Goal: Task Accomplishment & Management: Use online tool/utility

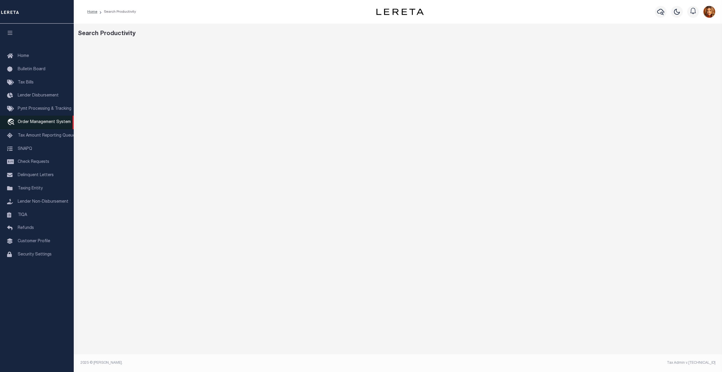
click at [32, 122] on span "Order Management System" at bounding box center [44, 122] width 53 height 4
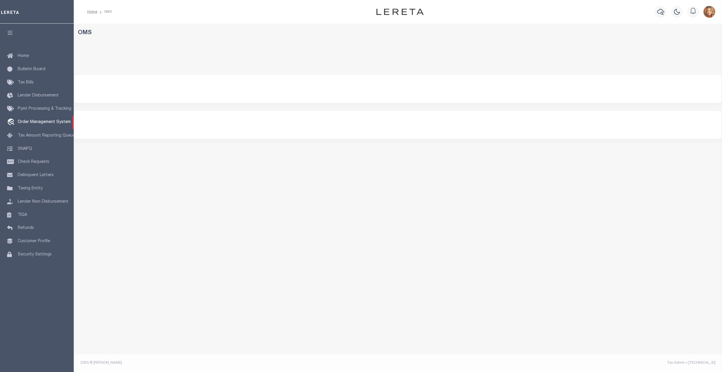
select select "200"
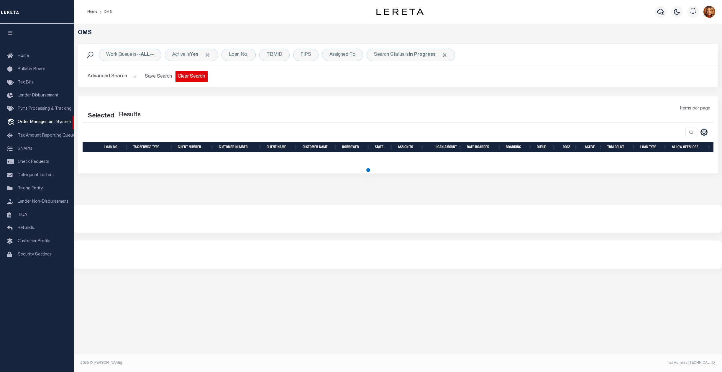
click at [186, 77] on button "Clear Search" at bounding box center [191, 76] width 32 height 11
select select "200"
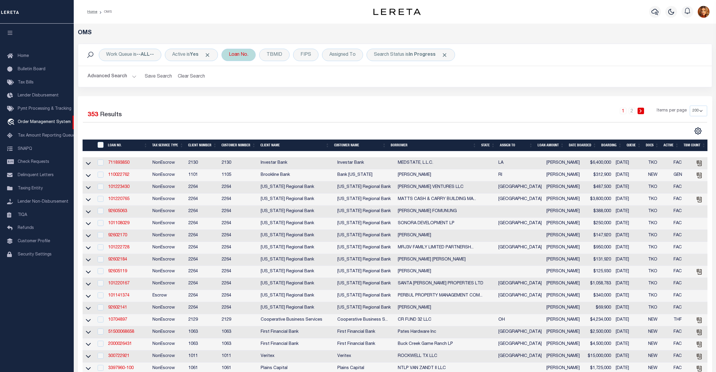
click at [241, 55] on div "Loan No." at bounding box center [238, 55] width 34 height 12
type input "101330966"
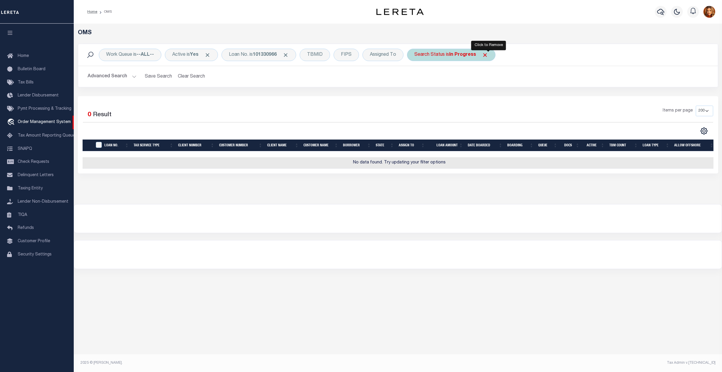
click at [486, 55] on span "Click to Remove" at bounding box center [485, 55] width 6 height 6
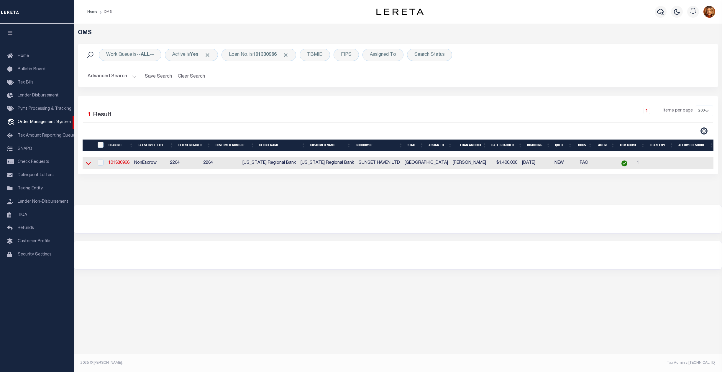
click at [86, 163] on icon at bounding box center [88, 163] width 5 height 6
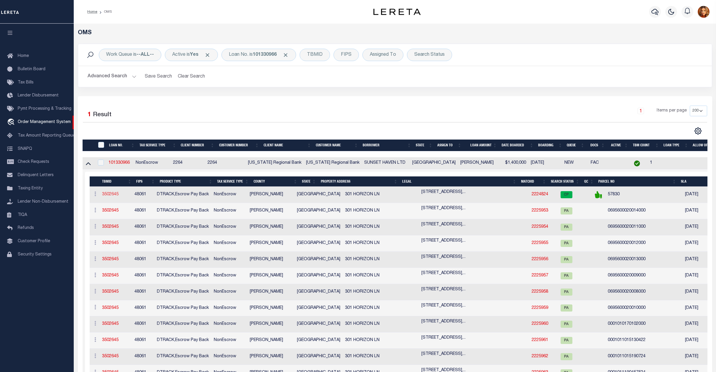
click at [103, 196] on link "3502645" at bounding box center [110, 194] width 17 height 4
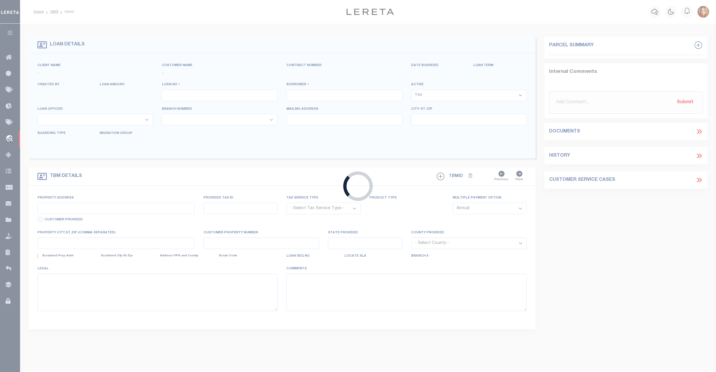
type input "101330966"
type input "SUNSET HAVEN LTD"
select select
type input "2606 BOCA CHICA BLVD"
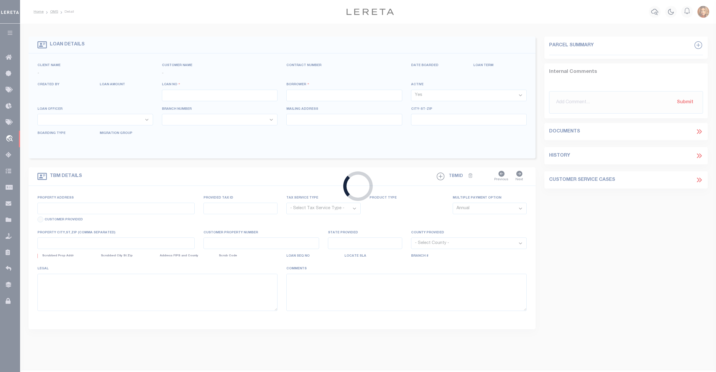
type input "BROWNSVILLE TX 78521"
select select
select select "NonEscrow"
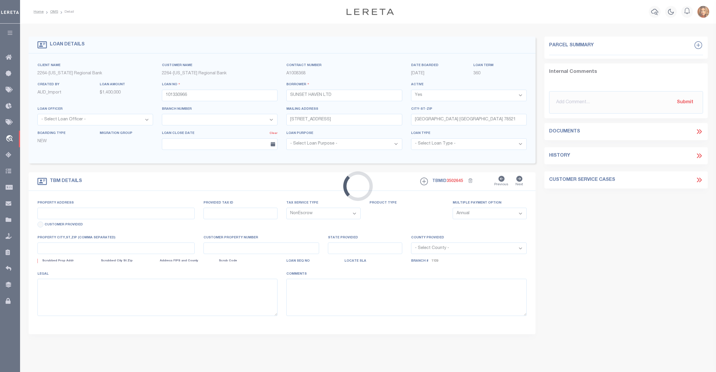
select select "22429"
select select "8139"
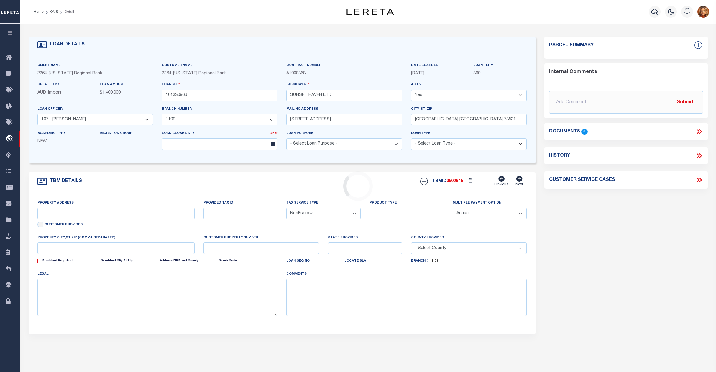
type input "301 HORIZON LN"
type input "06-9560-0010-0130-00"
select select
type input "BROWNSVILLE, TX, 78520"
type input "128"
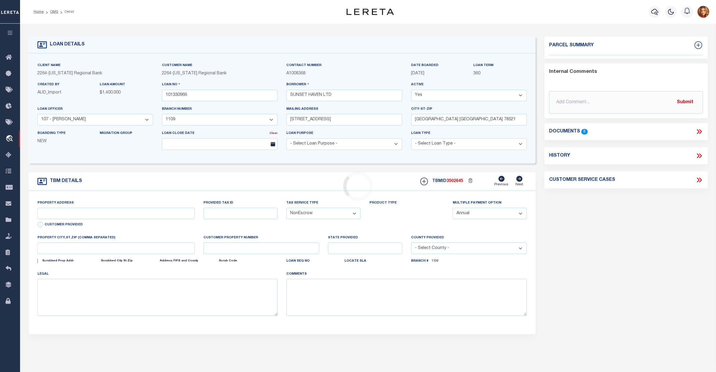
type input "[GEOGRAPHIC_DATA]"
select select
type textarea "LOT 13, BLK 1, SUNSET TERRACE SUBD, CAMERON CTY"
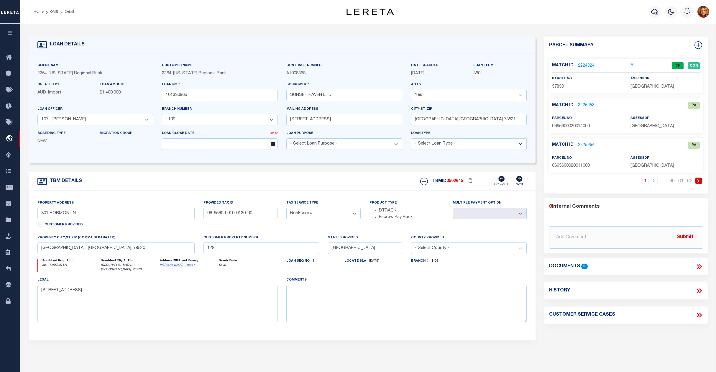
click at [582, 65] on link "2224824" at bounding box center [586, 66] width 17 height 6
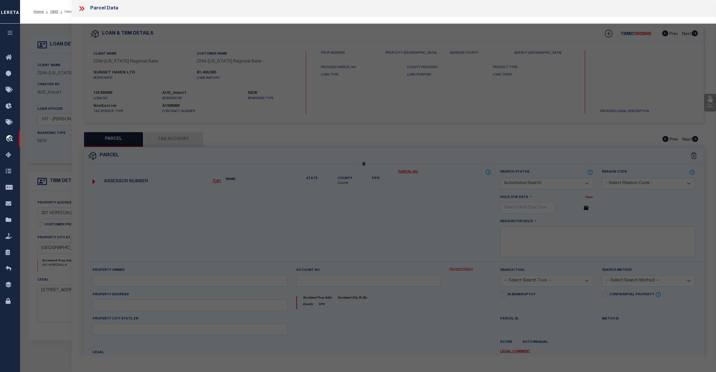
checkbox input "false"
select select "CP"
type input "BROWNSVILLE HOUSING OPPORTUNITY CORPORATION"
select select "AGW"
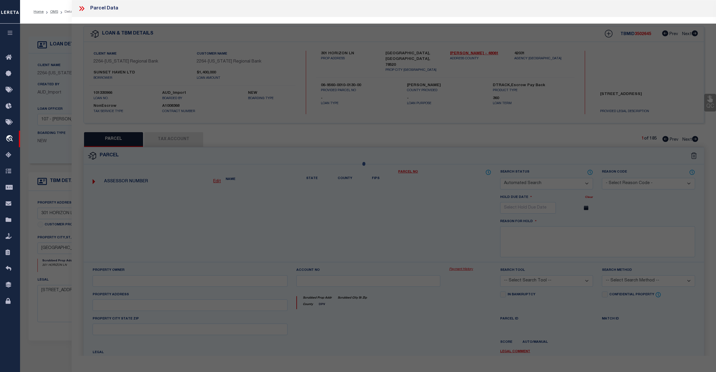
select select "LEG"
type input "301 HORIZON LN"
type input "BROWNSVILLE, TX 78520"
type textarea "SUNSET TERRACE SUBDIVISION LOT 13 BLK 1"
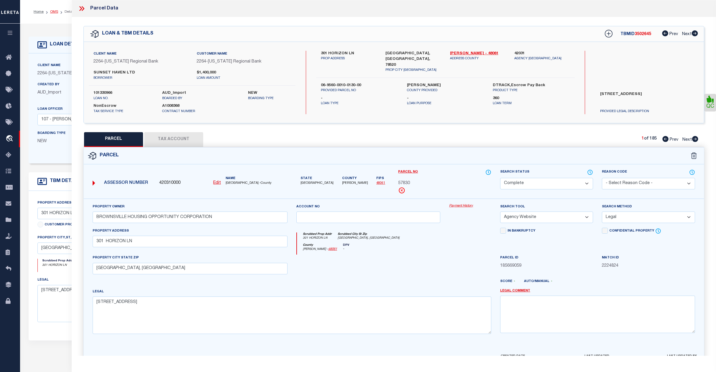
click at [54, 11] on link "OMS" at bounding box center [54, 12] width 8 height 4
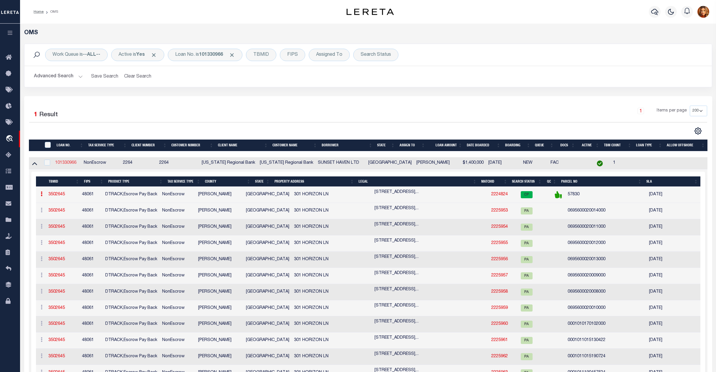
click at [67, 164] on link "101330966" at bounding box center [65, 163] width 21 height 4
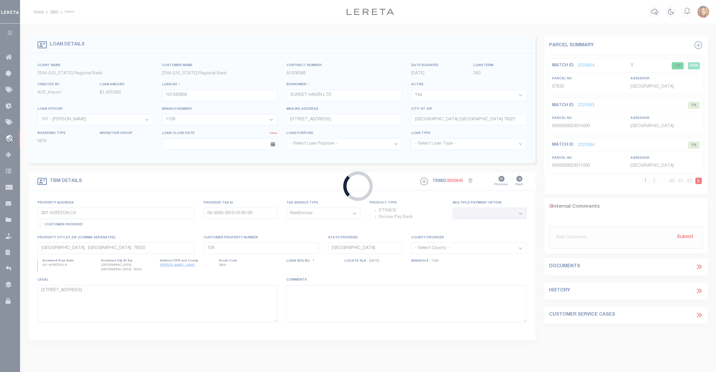
select select
select select "22429"
select select "8139"
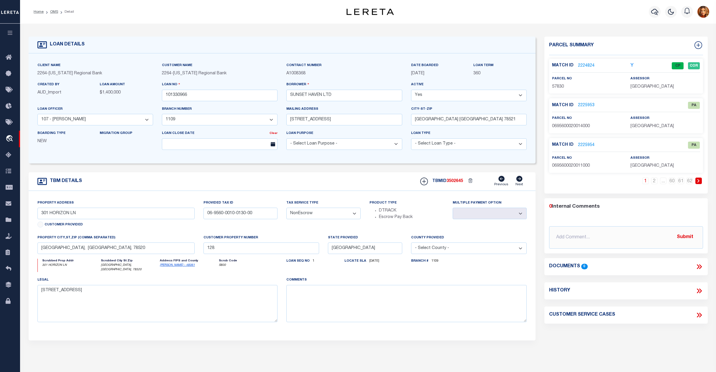
click at [584, 64] on link "2224824" at bounding box center [586, 66] width 17 height 6
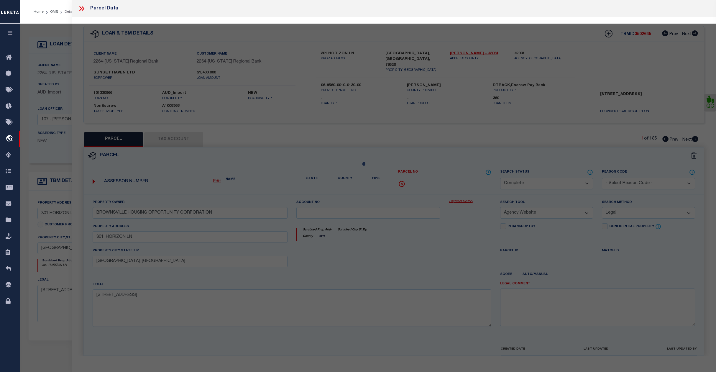
select select "AS"
select select
checkbox input "false"
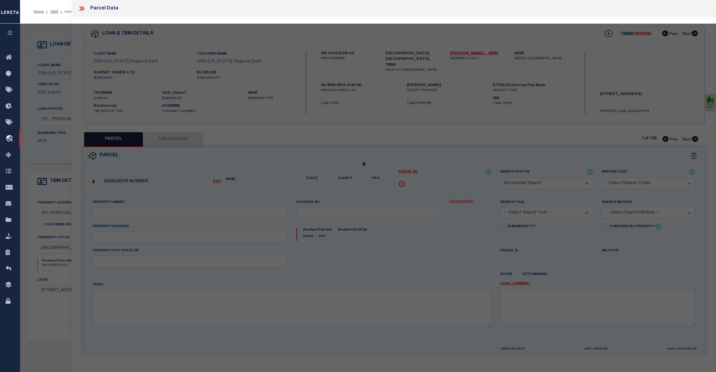
select select "CP"
type input "BROWNSVILLE HOUSING OPPORTUNITY CORPORATION"
select select "AGW"
select select "LEG"
type input "301 HORIZON LN"
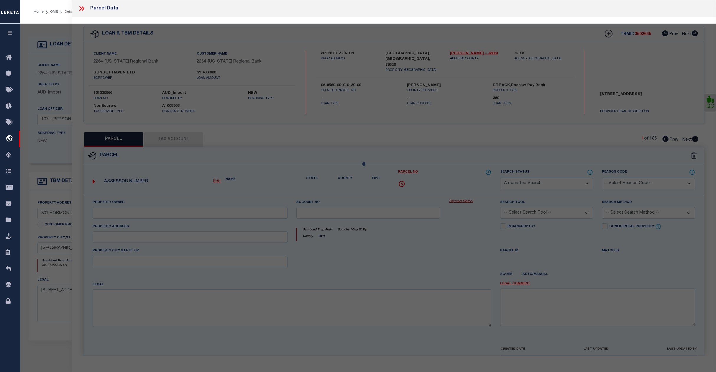
type input "BROWNSVILLE, TX 78520"
type textarea "SUNSET TERRACE SUBDIVISION LOT 13 BLK 1"
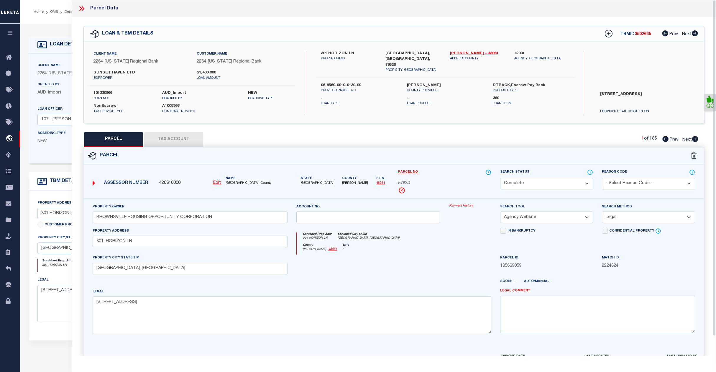
click at [82, 9] on icon at bounding box center [80, 8] width 3 height 5
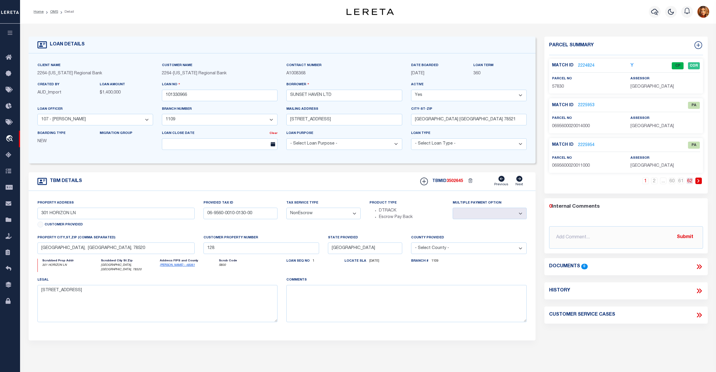
click at [689, 182] on link "62" at bounding box center [689, 180] width 6 height 6
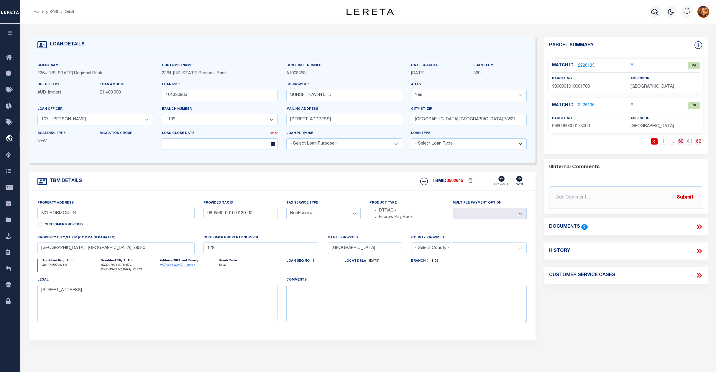
click at [681, 139] on link "60" at bounding box center [681, 141] width 6 height 6
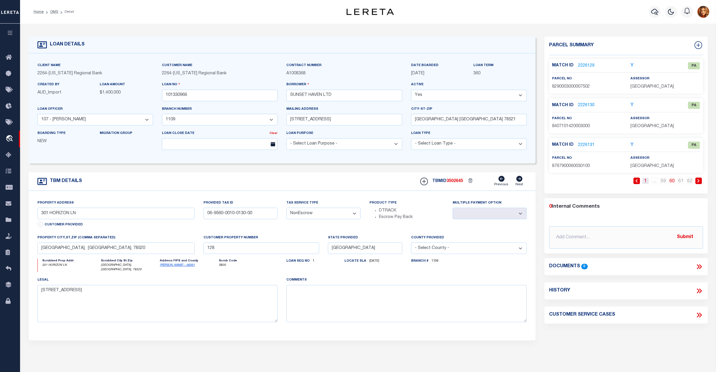
click at [644, 180] on link "1" at bounding box center [645, 180] width 6 height 6
click at [690, 180] on link "62" at bounding box center [689, 180] width 6 height 6
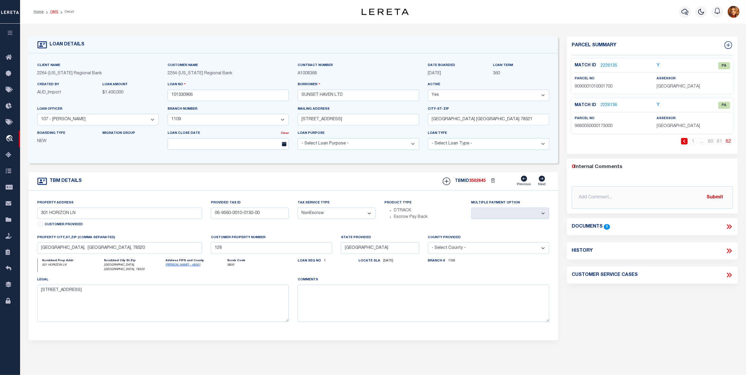
click at [51, 11] on link "OMS" at bounding box center [54, 12] width 8 height 4
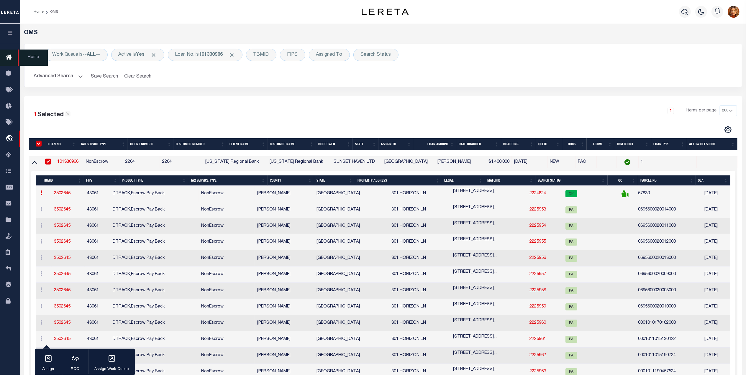
click at [9, 58] on icon at bounding box center [10, 57] width 9 height 7
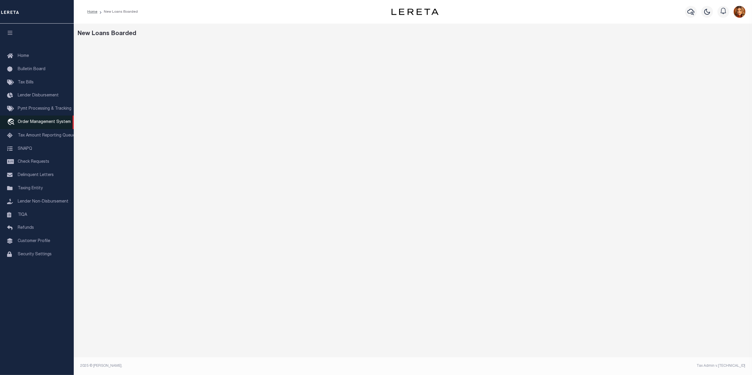
click at [28, 121] on span "Order Management System" at bounding box center [44, 122] width 53 height 4
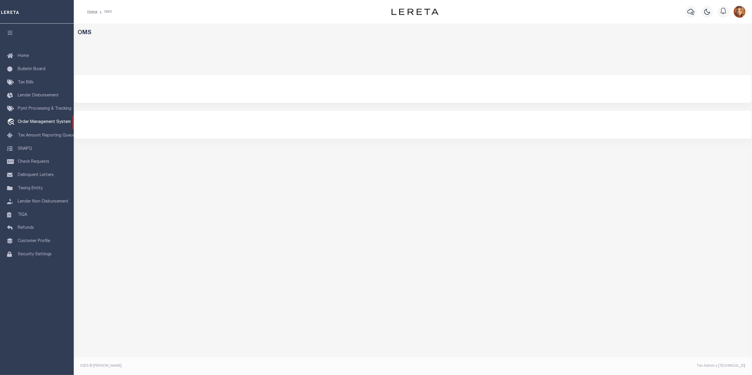
select select "200"
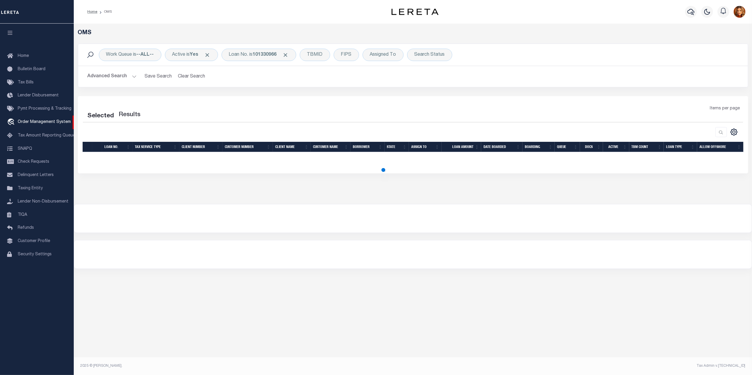
select select "200"
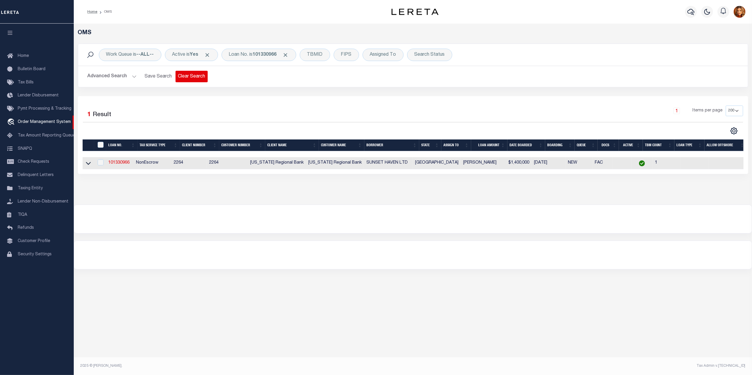
click at [179, 76] on button "Clear Search" at bounding box center [191, 76] width 32 height 11
select select
click at [114, 74] on button "Advanced Search" at bounding box center [112, 76] width 49 height 11
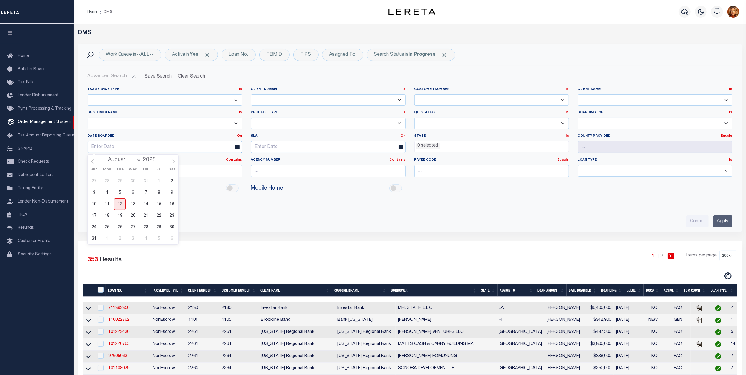
click at [106, 150] on input "text" at bounding box center [165, 147] width 154 height 12
click at [171, 192] on span "9" at bounding box center [171, 192] width 11 height 11
type input "[DATE]"
click at [239, 138] on link "On" at bounding box center [239, 135] width 5 height 3
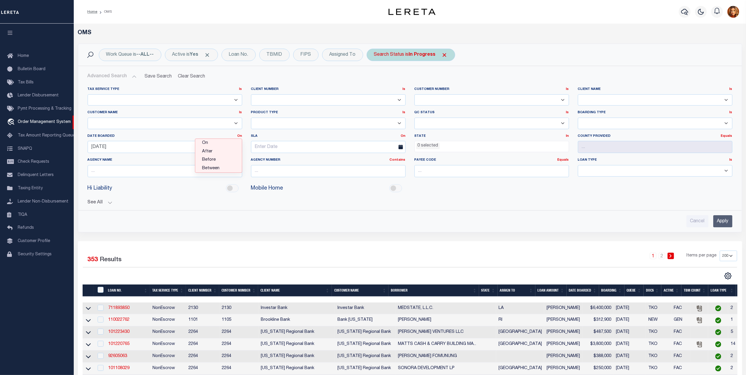
click at [445, 51] on div "Search Status is In Progress" at bounding box center [410, 55] width 88 height 12
select select "IP"
click at [722, 223] on input "Apply" at bounding box center [722, 221] width 19 height 12
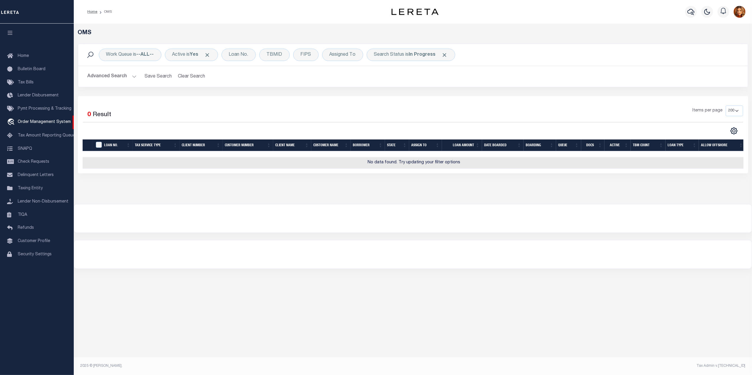
click at [111, 75] on button "Advanced Search" at bounding box center [112, 76] width 49 height 11
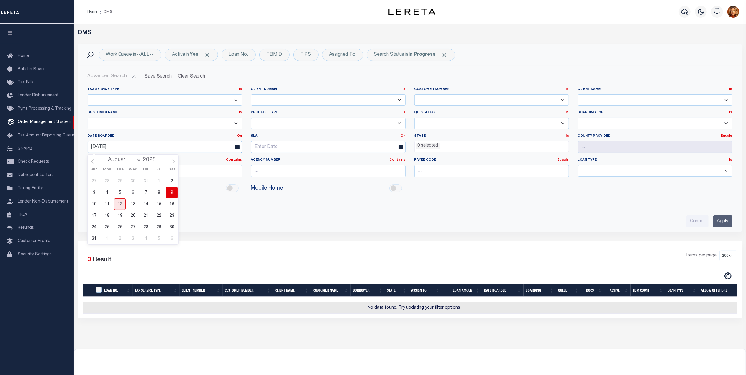
click at [103, 148] on input "[DATE]" at bounding box center [165, 147] width 154 height 12
click at [92, 206] on span "10" at bounding box center [93, 203] width 11 height 11
type input "[DATE]"
click at [446, 55] on span "Click to Remove" at bounding box center [444, 55] width 6 height 6
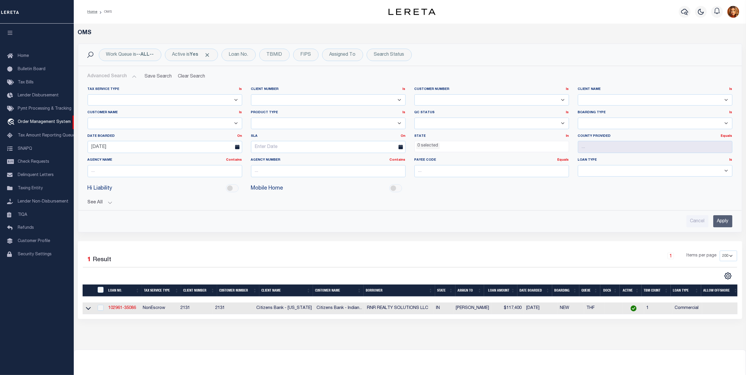
click at [721, 223] on input "Apply" at bounding box center [722, 221] width 19 height 12
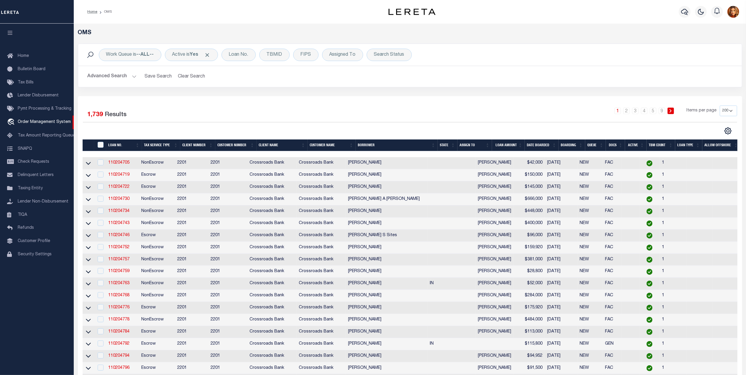
click at [113, 76] on button "Advanced Search" at bounding box center [112, 76] width 49 height 11
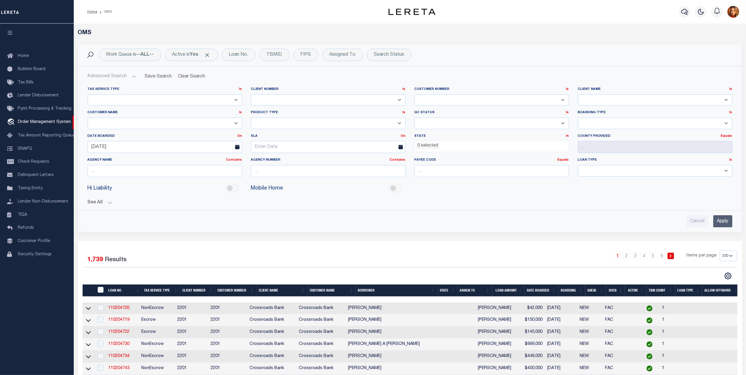
click at [103, 123] on select "Accumatch - Refunds ACM CGS IV-B-B LN LLC ACM CGS IV-B-B RE LLC ACM [US_STATE] …" at bounding box center [165, 123] width 154 height 11
click at [88, 118] on select "Accumatch - Refunds ACM CGS IV-B-B LN LLC ACM CGS IV-B-B RE LLC ACM [US_STATE] …" at bounding box center [165, 123] width 154 height 11
click at [724, 221] on input "Apply" at bounding box center [722, 221] width 19 height 12
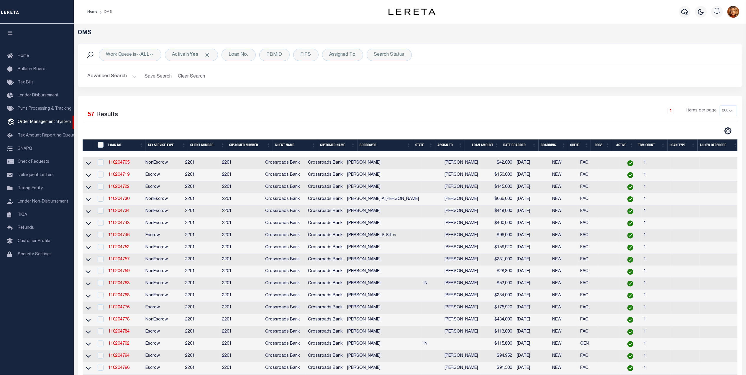
click at [116, 72] on button "Advanced Search" at bounding box center [112, 76] width 49 height 11
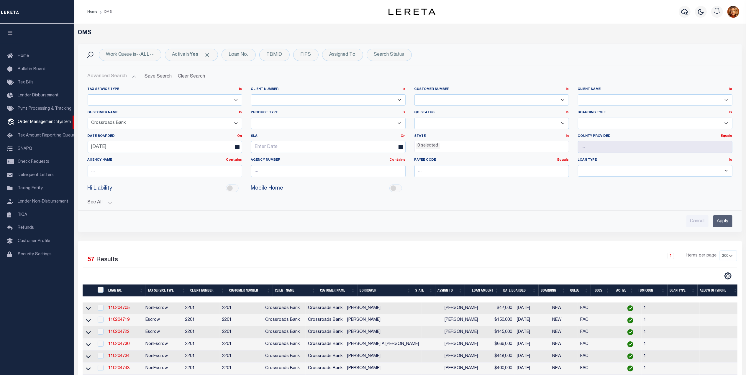
click at [108, 123] on select "Accumatch - Refunds ACM CGS IV-B-B LN LLC ACM CGS IV-B-B RE LLC ACM [US_STATE] …" at bounding box center [165, 123] width 154 height 11
click at [88, 118] on select "Accumatch - Refunds ACM CGS IV-B-B LN LLC ACM CGS IV-B-B RE LLC ACM [US_STATE] …" at bounding box center [165, 123] width 154 height 11
click at [724, 221] on input "Apply" at bounding box center [722, 221] width 19 height 12
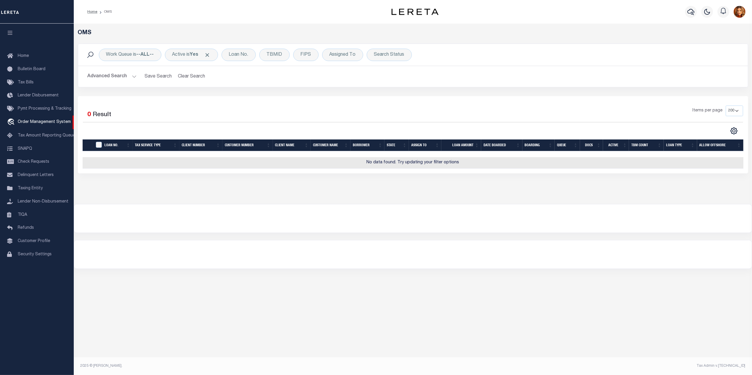
click at [112, 71] on button "Advanced Search" at bounding box center [112, 76] width 49 height 11
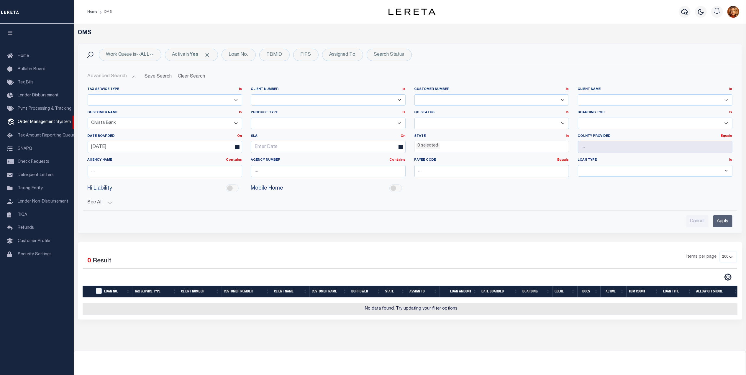
click at [108, 122] on select "Accumatch - Refunds ACM CGS IV-B-B LN LLC ACM CGS IV-B-B RE LLC ACM [US_STATE] …" at bounding box center [165, 123] width 154 height 11
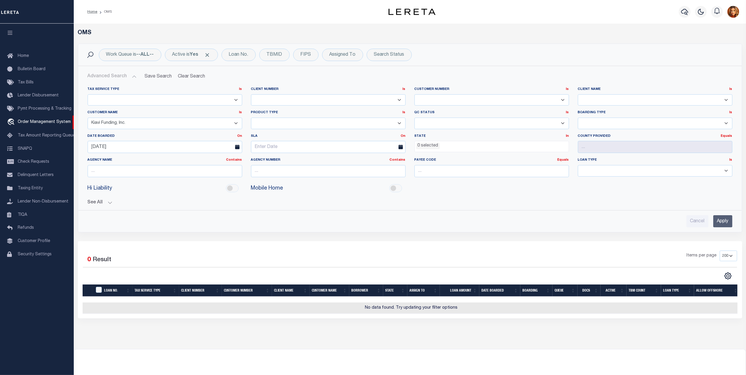
click at [88, 118] on select "Accumatch - Refunds ACM CGS IV-B-B LN LLC ACM CGS IV-B-B RE LLC ACM [US_STATE] …" at bounding box center [165, 123] width 154 height 11
click at [723, 223] on input "Apply" at bounding box center [722, 221] width 19 height 12
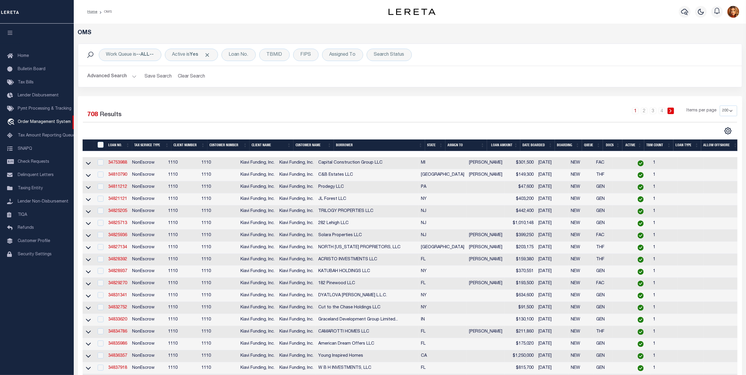
click at [110, 74] on button "Advanced Search" at bounding box center [112, 76] width 49 height 11
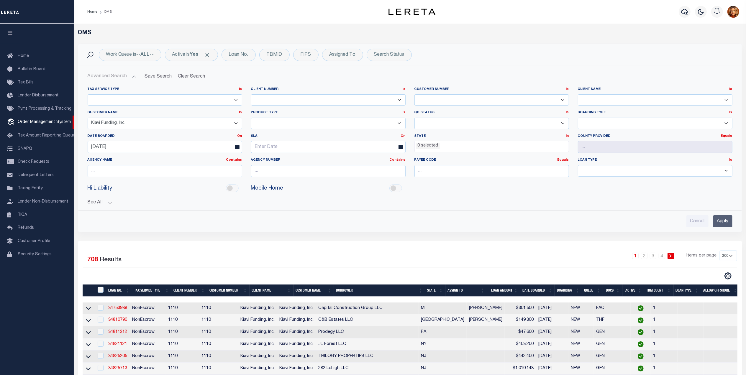
click at [114, 122] on select "Accumatch - Refunds ACM CGS IV-B-B LN LLC ACM CGS IV-B-B RE LLC ACM [US_STATE] …" at bounding box center [165, 123] width 154 height 11
select select "First Financial Bank"
click at [88, 118] on select "Accumatch - Refunds ACM CGS IV-B-B LN LLC ACM CGS IV-B-B RE LLC ACM [US_STATE] …" at bounding box center [165, 123] width 154 height 11
click at [717, 226] on input "Apply" at bounding box center [722, 221] width 19 height 12
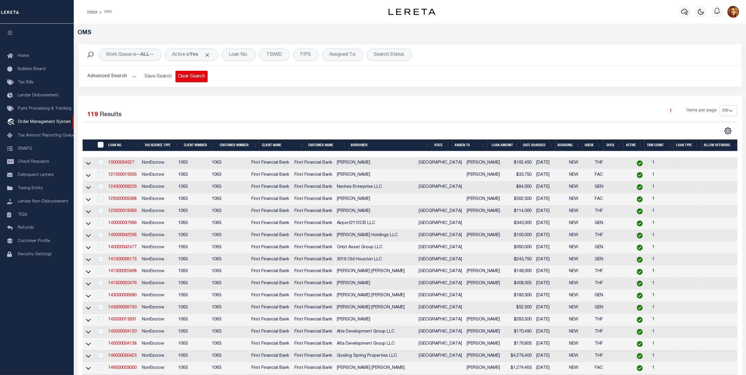
click at [185, 77] on button "Clear Search" at bounding box center [191, 76] width 32 height 11
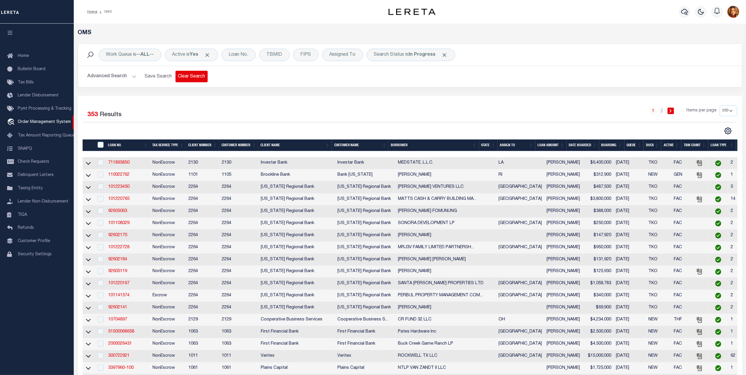
click at [193, 76] on button "Clear Search" at bounding box center [191, 76] width 32 height 11
click at [132, 56] on div "Work Queue is --ALL--" at bounding box center [130, 55] width 63 height 12
click at [121, 83] on select "--ALL-- factRSystems General ThoughtFocus" at bounding box center [149, 83] width 87 height 11
select select "GEN"
click at [106, 78] on select "--ALL-- factRSystems General ThoughtFocus" at bounding box center [149, 83] width 87 height 11
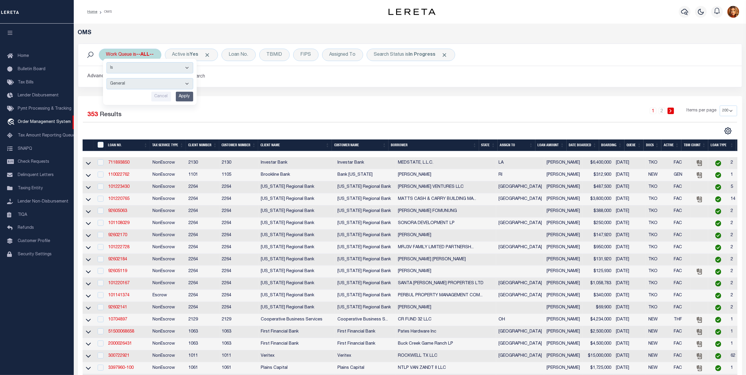
drag, startPoint x: 195, startPoint y: 96, endPoint x: 190, endPoint y: 96, distance: 4.7
click at [195, 96] on div "Is Contains --ALL-- factRSystems General ThoughtFocus Cancel Apply" at bounding box center [150, 82] width 94 height 46
click at [189, 96] on input "Apply" at bounding box center [184, 97] width 17 height 10
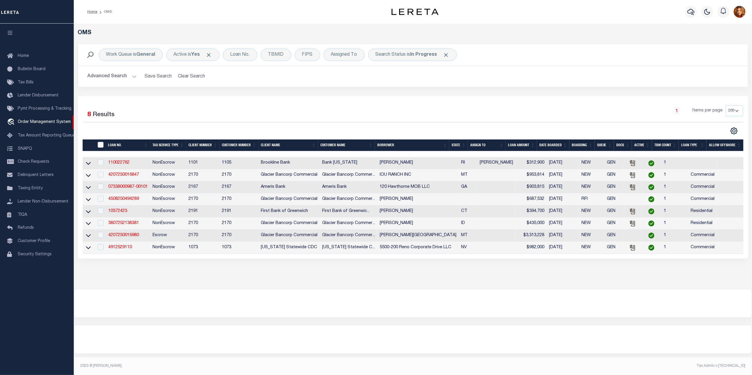
click at [98, 147] on input "" at bounding box center [101, 145] width 6 height 6
checkbox input "true"
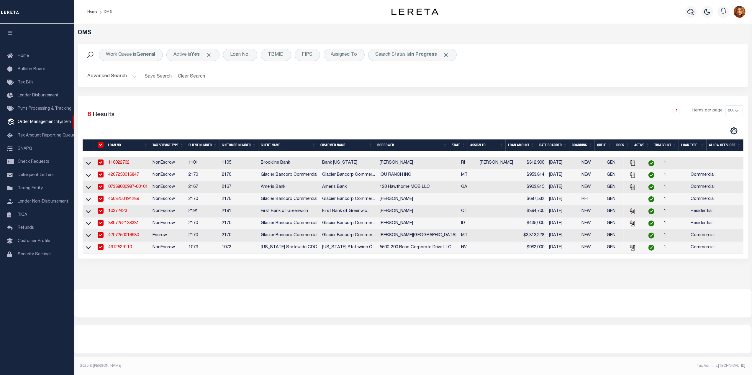
checkbox input "true"
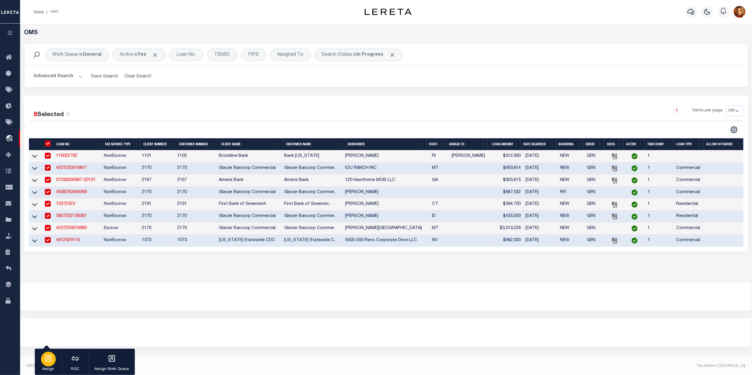
click at [46, 359] on icon "button" at bounding box center [49, 359] width 8 height 8
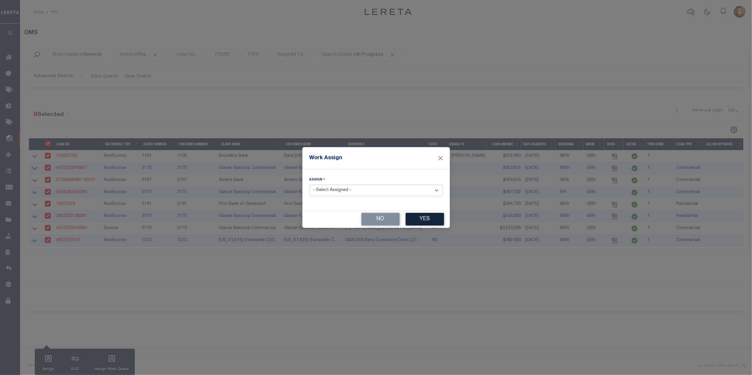
click at [352, 191] on select "- Select Assigned - --Unassigned-- [PERSON_NAME] [PERSON_NAME] [PERSON_NAME] [P…" at bounding box center [375, 190] width 133 height 11
select select "[PERSON_NAME]"
click at [309, 185] on select "- Select Assigned - --Unassigned-- [PERSON_NAME] [PERSON_NAME] [PERSON_NAME] [P…" at bounding box center [375, 190] width 133 height 11
click at [425, 219] on button "Yes" at bounding box center [424, 219] width 38 height 13
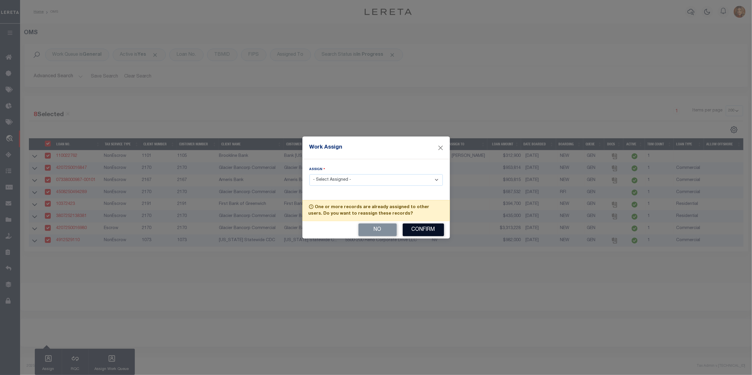
click at [421, 232] on button "Confirm" at bounding box center [422, 229] width 41 height 13
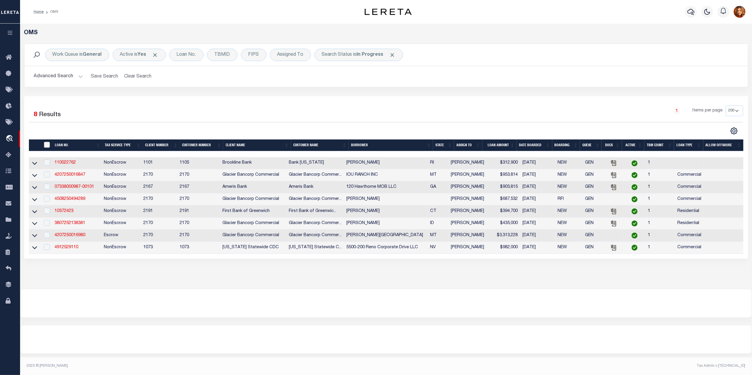
click at [47, 145] on input "" at bounding box center [47, 145] width 6 height 6
checkbox input "true"
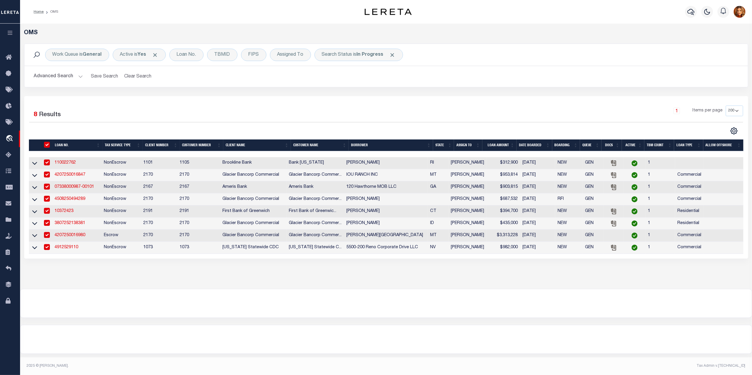
checkbox input "true"
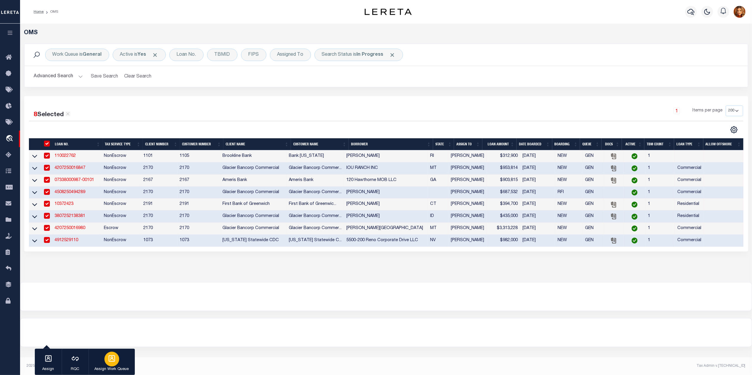
click at [114, 360] on icon "button" at bounding box center [112, 359] width 8 height 8
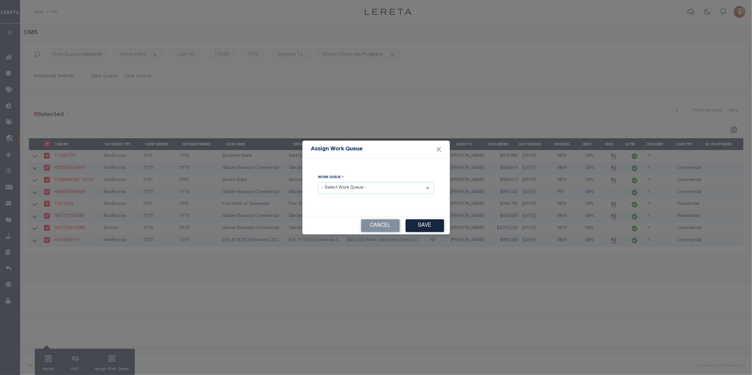
click at [367, 186] on select "- Select Work Queue - factRSystems General ThoughtFocus" at bounding box center [376, 187] width 116 height 11
select select "FAC"
click at [318, 183] on select "- Select Work Queue - factRSystems General ThoughtFocus" at bounding box center [376, 187] width 116 height 11
click at [419, 224] on button "Save" at bounding box center [424, 225] width 38 height 13
